Goal: Task Accomplishment & Management: Manage account settings

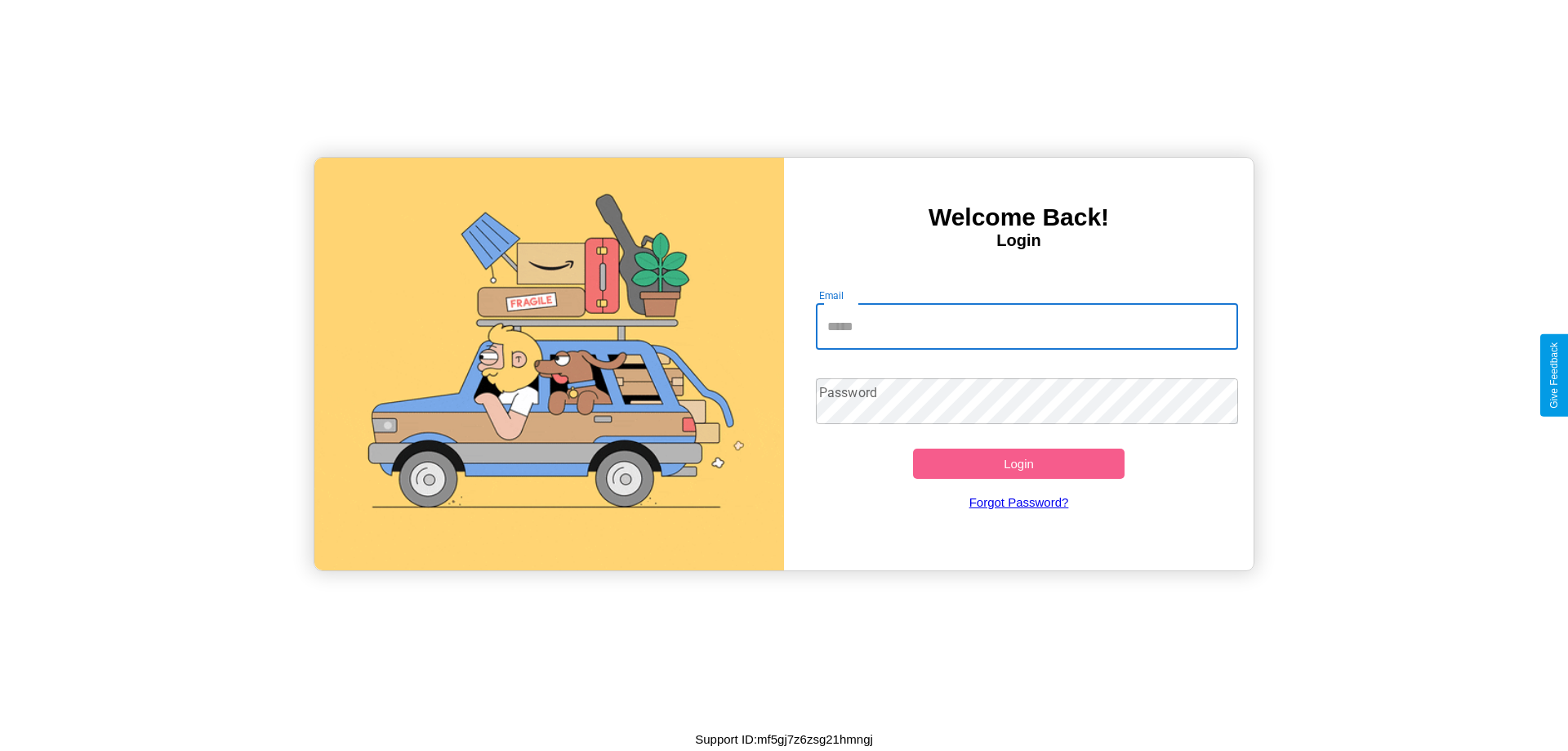
click at [1027, 326] on input "Email" at bounding box center [1027, 327] width 423 height 46
type input "**********"
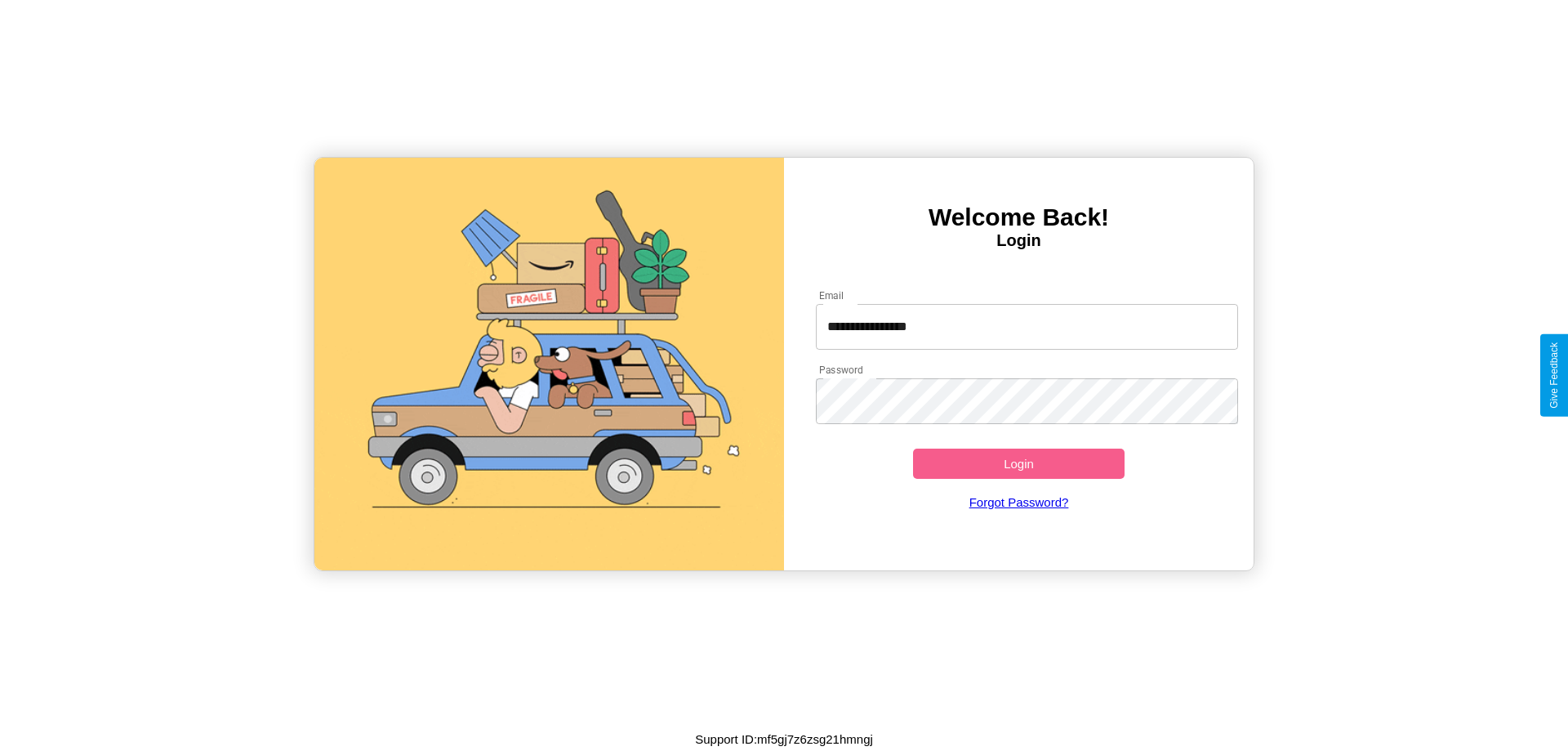
click at [1018, 464] on button "Login" at bounding box center [1018, 464] width 212 height 30
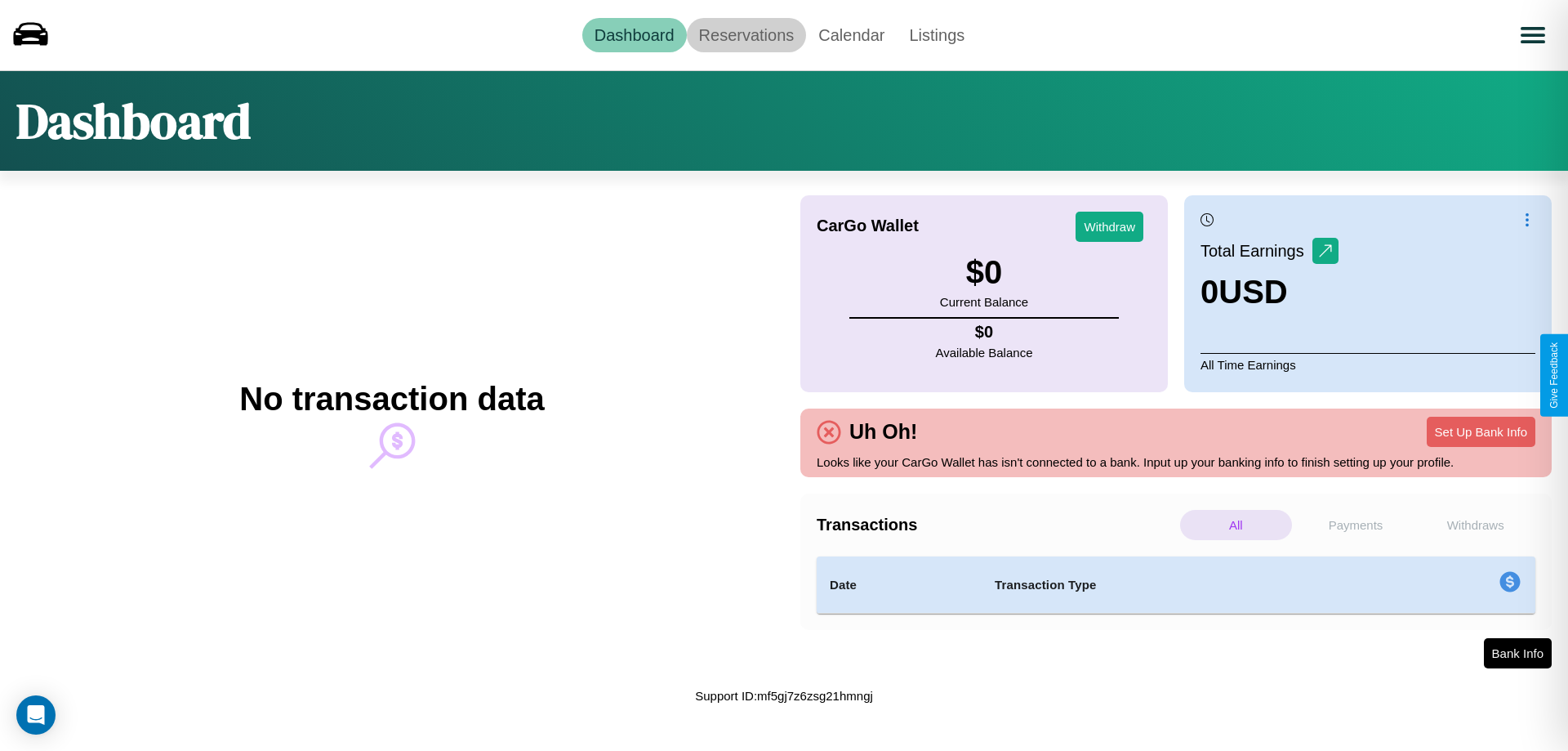
click at [746, 34] on link "Reservations" at bounding box center [747, 35] width 120 height 34
